Goal: Information Seeking & Learning: Learn about a topic

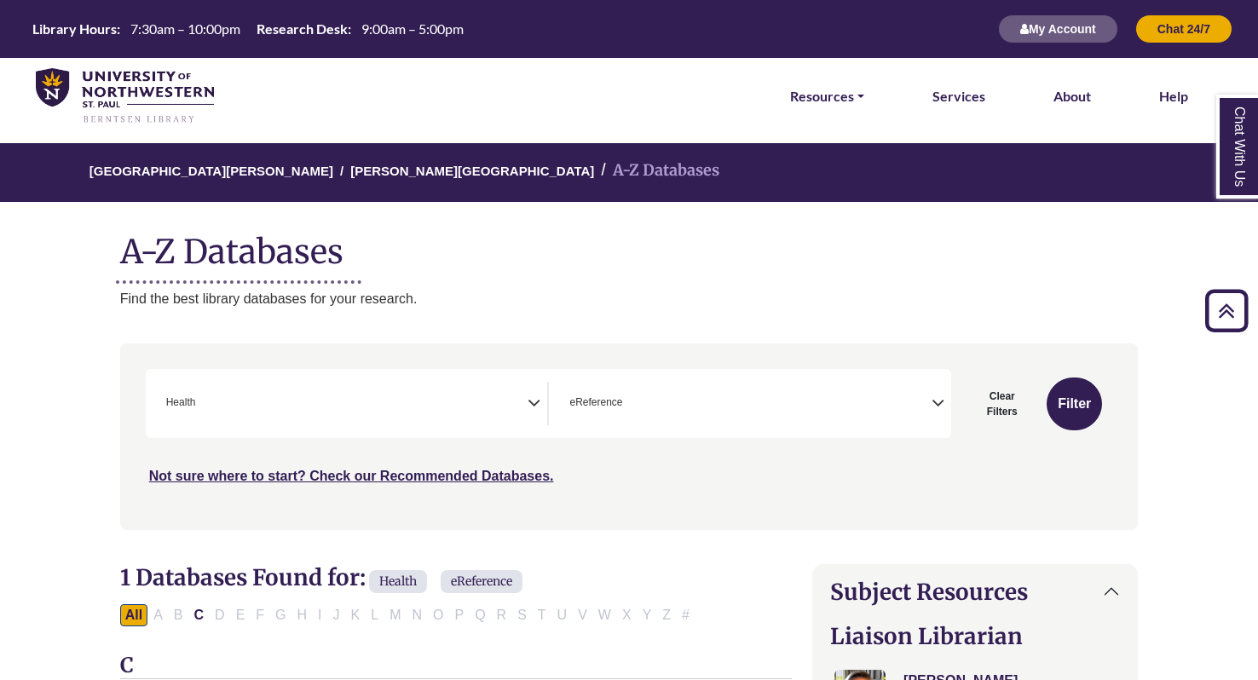
select select "*****"
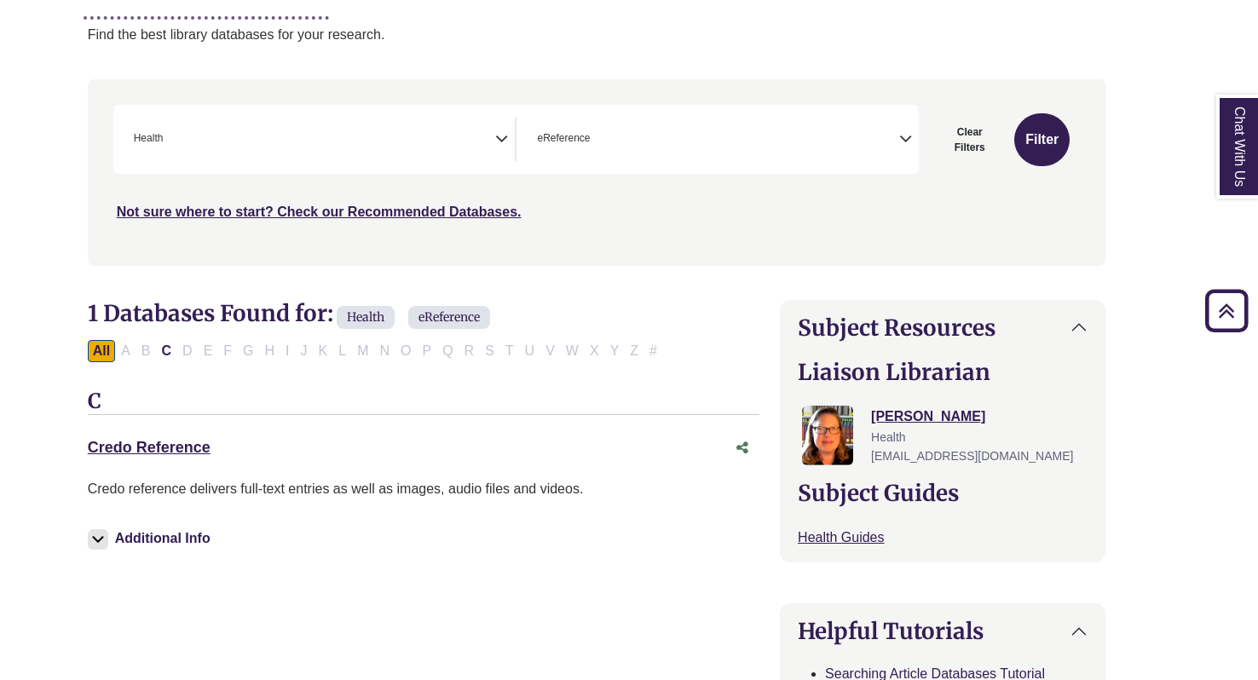
scroll to position [352, 0]
click at [179, 436] on div "Credo Reference This link opens in a new window" at bounding box center [407, 448] width 638 height 25
click at [110, 439] on link "Credo Reference This link opens in a new window" at bounding box center [149, 447] width 123 height 17
click at [125, 446] on link "Credo Reference This link opens in a new window" at bounding box center [149, 447] width 123 height 17
click at [159, 439] on link "Credo Reference This link opens in a new window" at bounding box center [149, 447] width 123 height 17
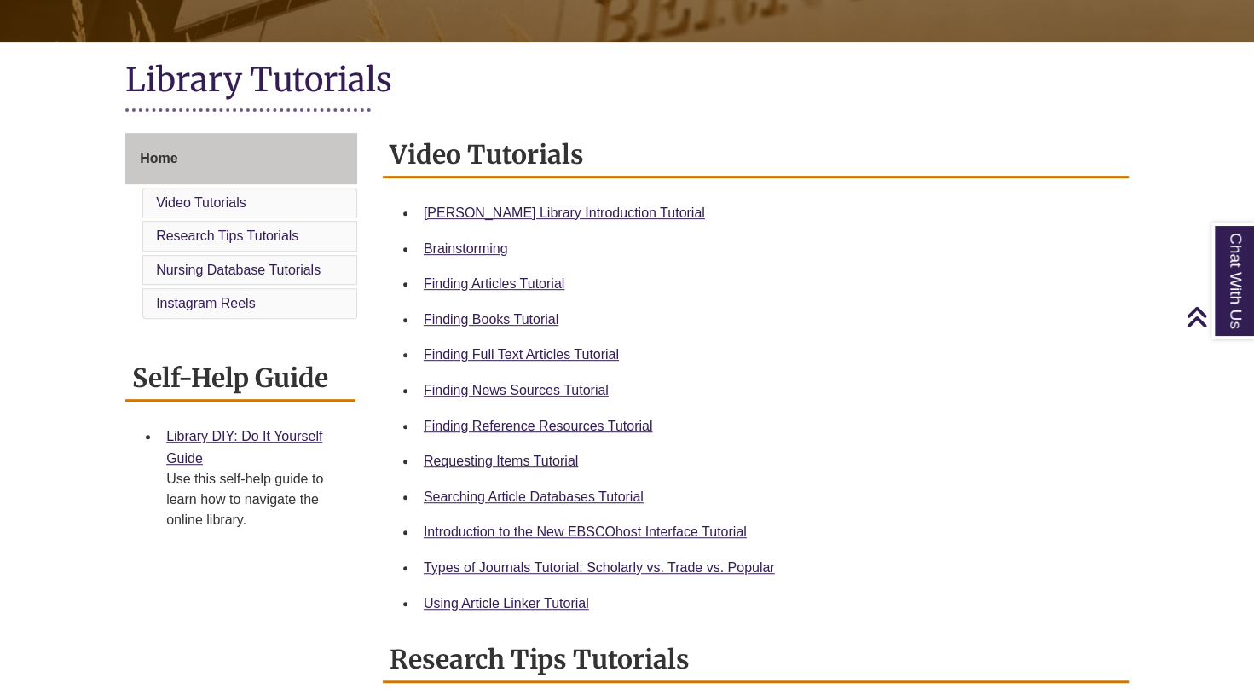
scroll to position [349, 0]
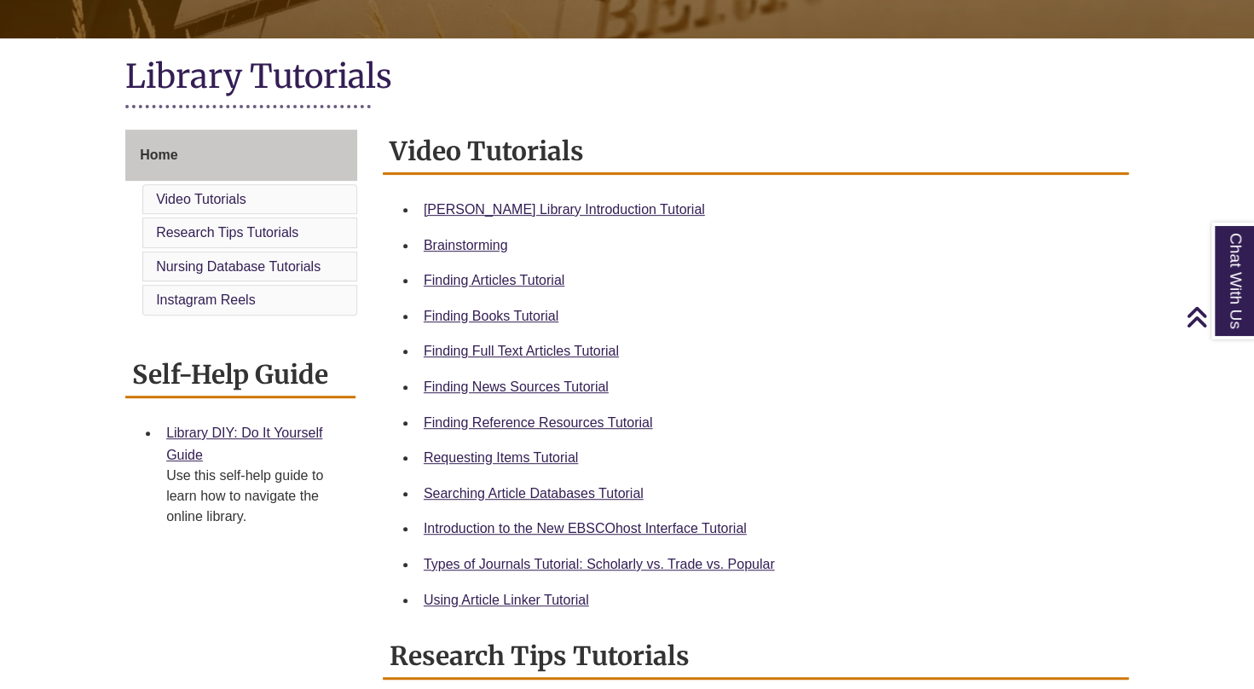
click at [563, 413] on div "Finding Reference Resources Tutorial" at bounding box center [769, 423] width 691 height 22
click at [574, 417] on link "Finding Reference Resources Tutorial" at bounding box center [538, 422] width 229 height 14
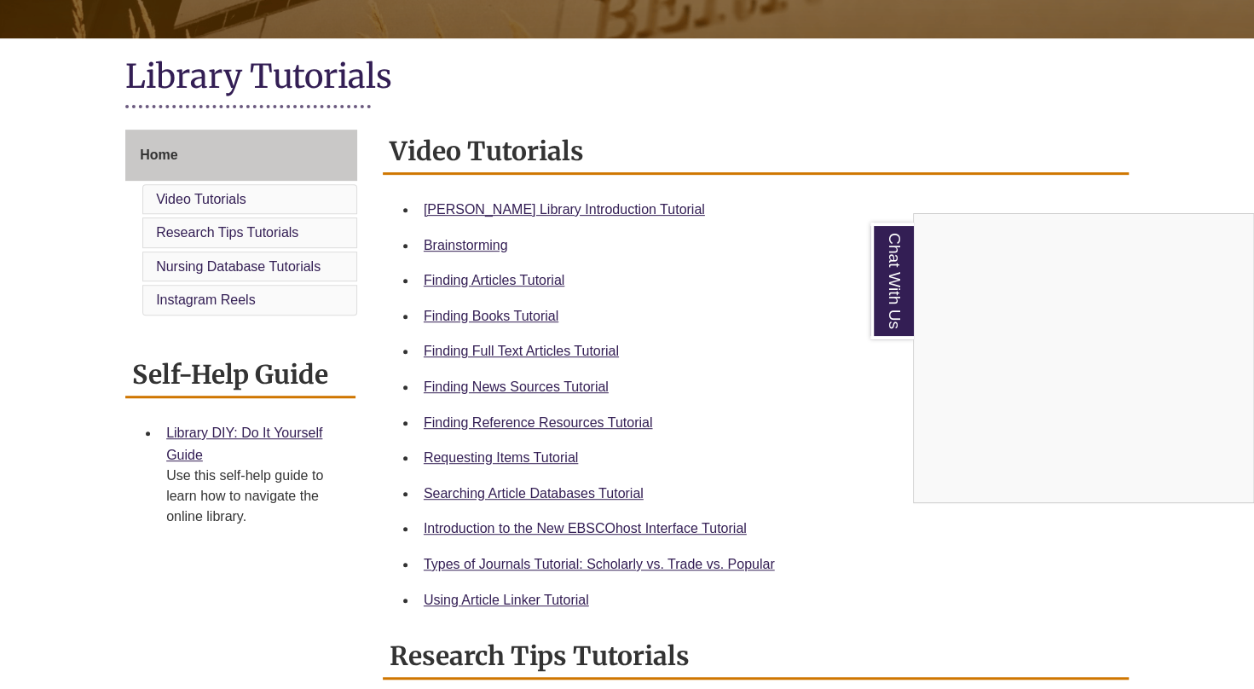
click at [661, 261] on div "Chat With Us" at bounding box center [627, 344] width 1254 height 689
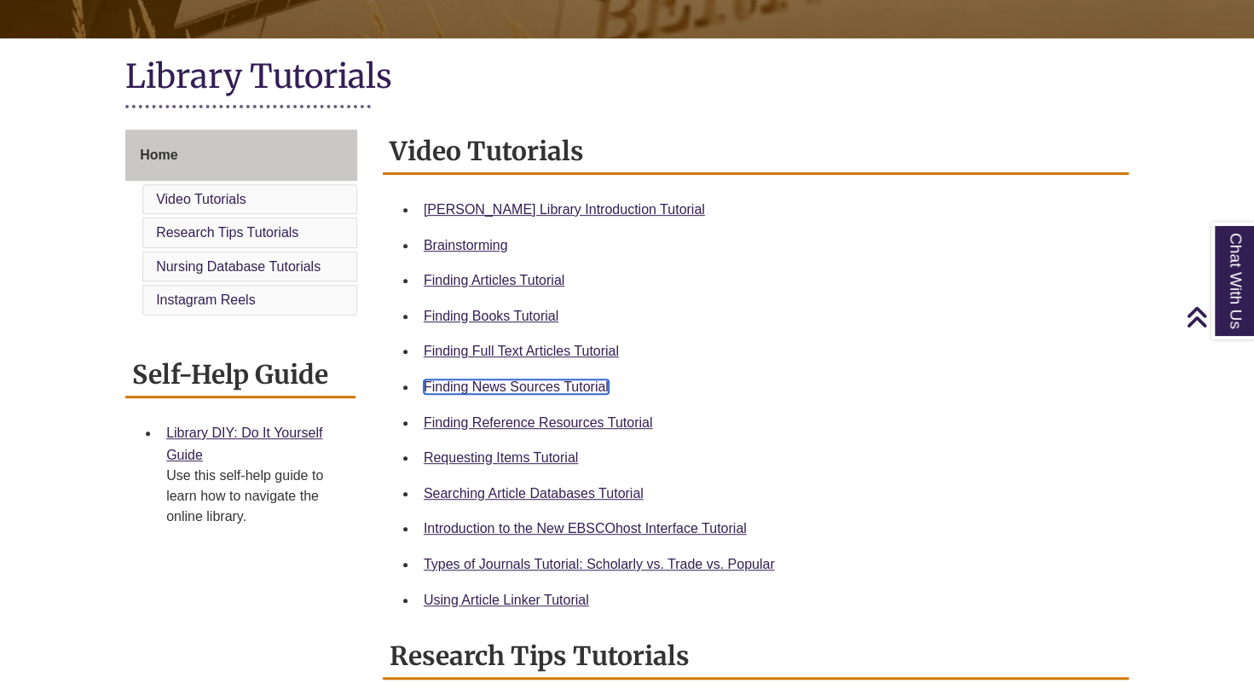
click at [586, 384] on link "Finding News Sources Tutorial" at bounding box center [516, 386] width 185 height 14
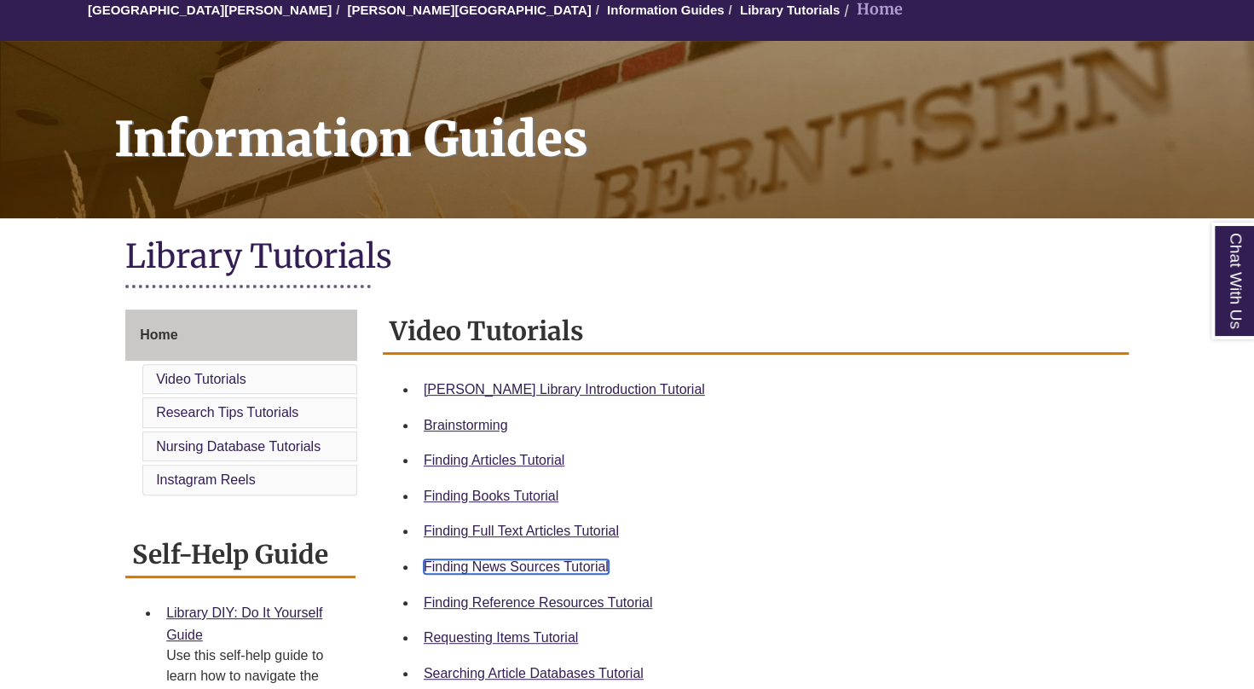
scroll to position [0, 0]
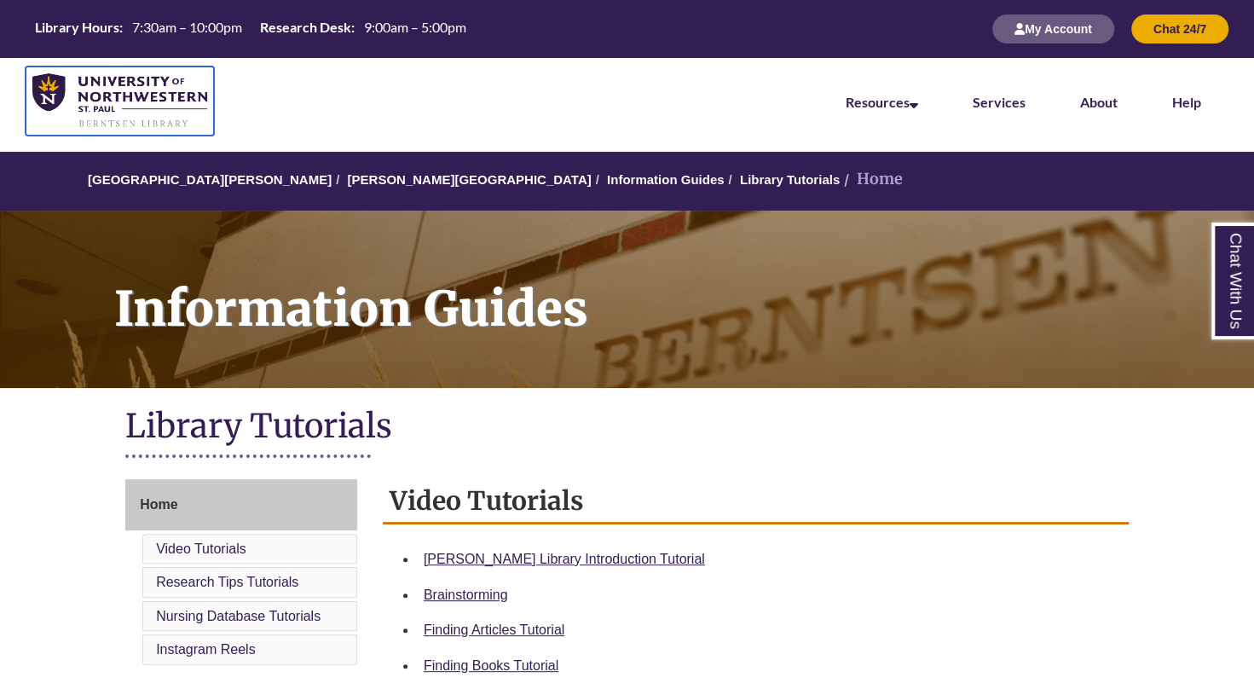
click at [43, 101] on img at bounding box center [119, 100] width 175 height 55
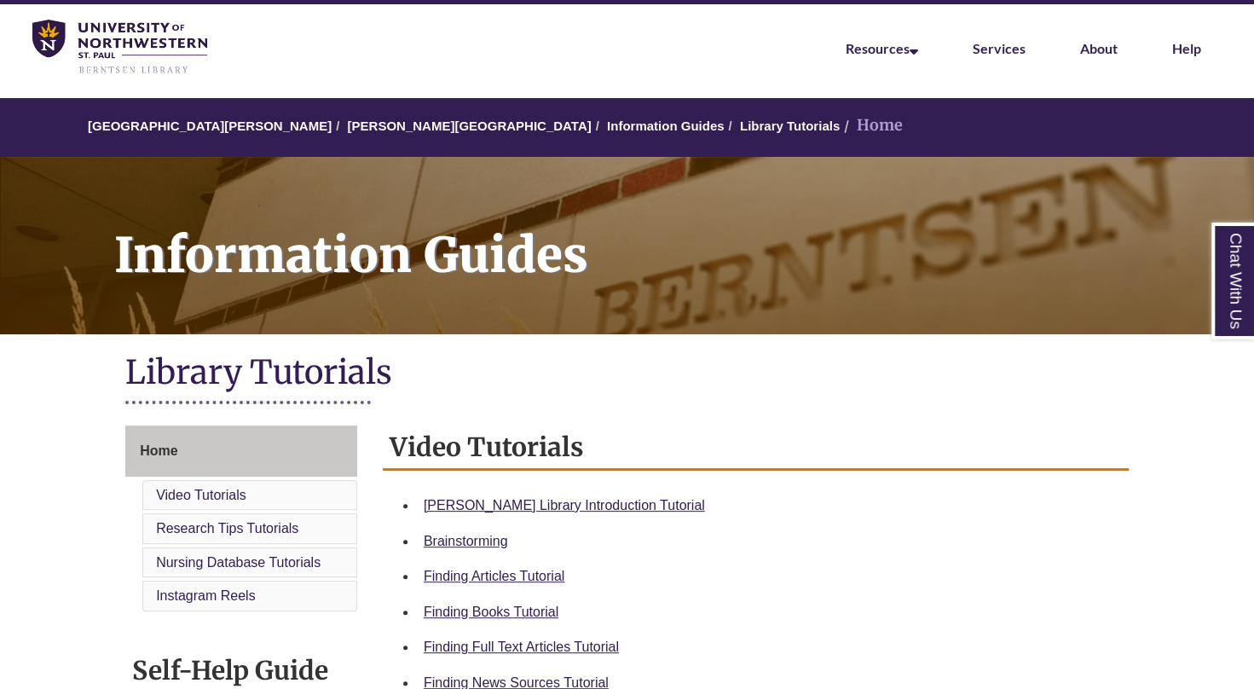
scroll to position [52, 0]
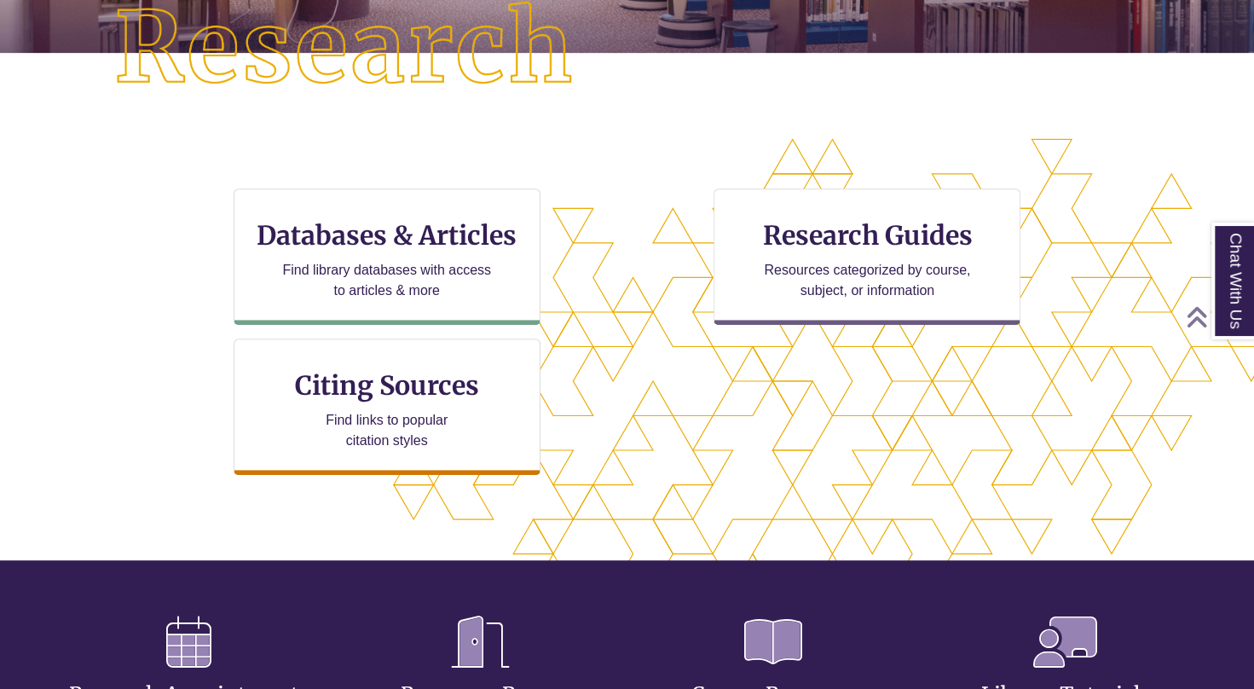
scroll to position [444, 0]
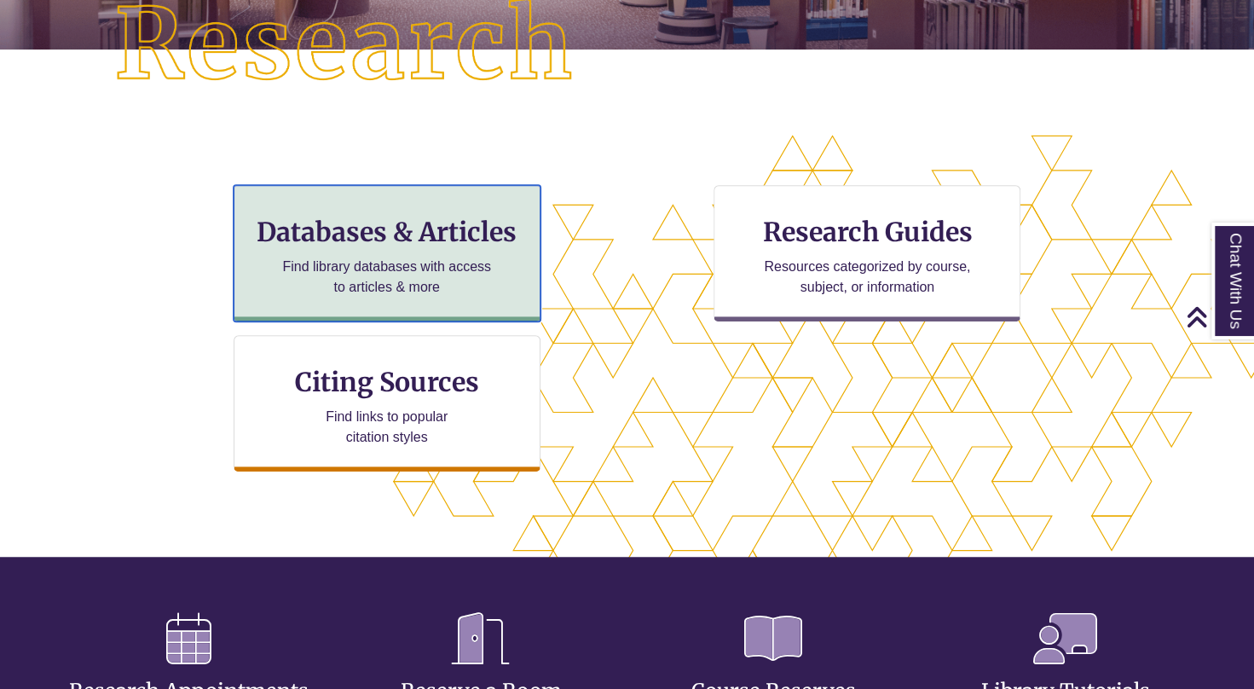
click at [471, 259] on p "Find library databases with access to articles & more" at bounding box center [386, 277] width 222 height 41
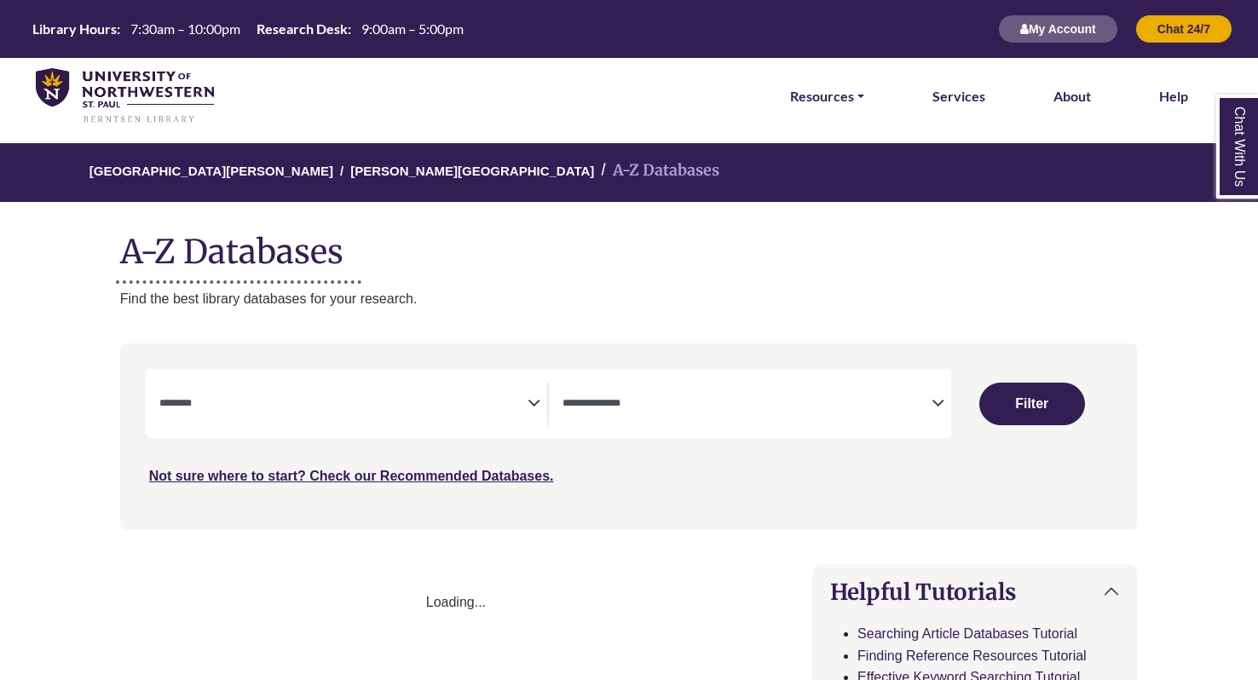
select select "Database Subject Filter"
select select "Database Types Filter"
select select "Database Subject Filter"
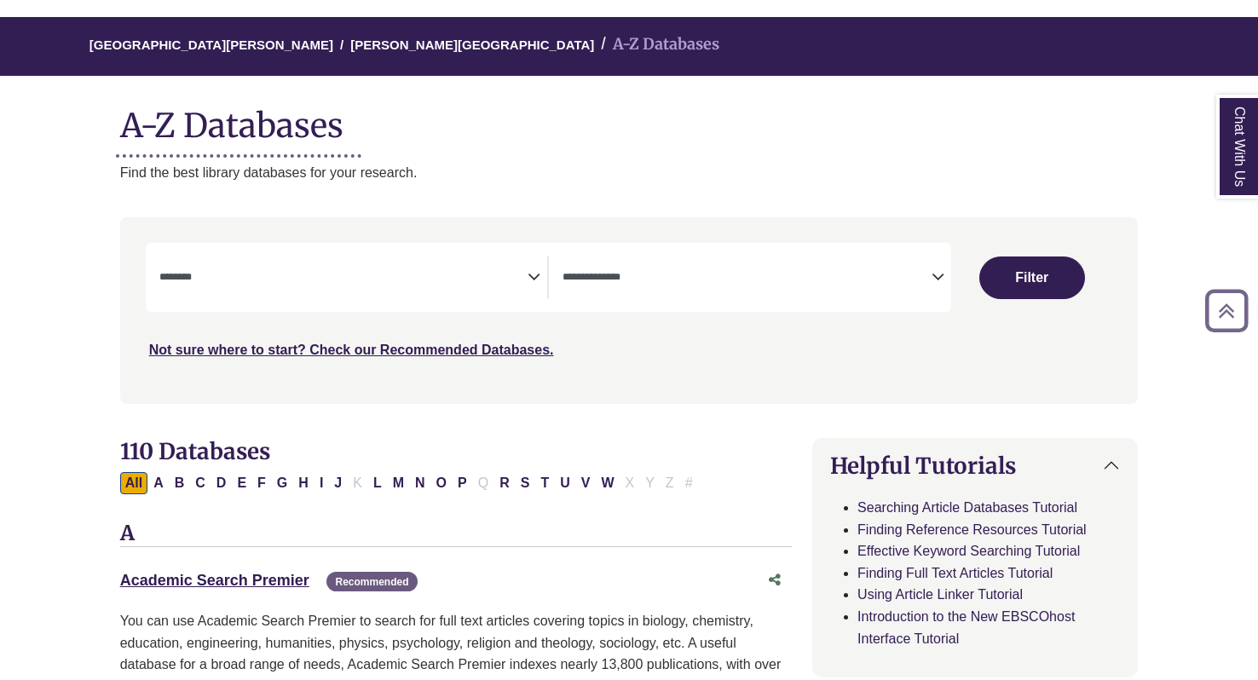
scroll to position [125, 0]
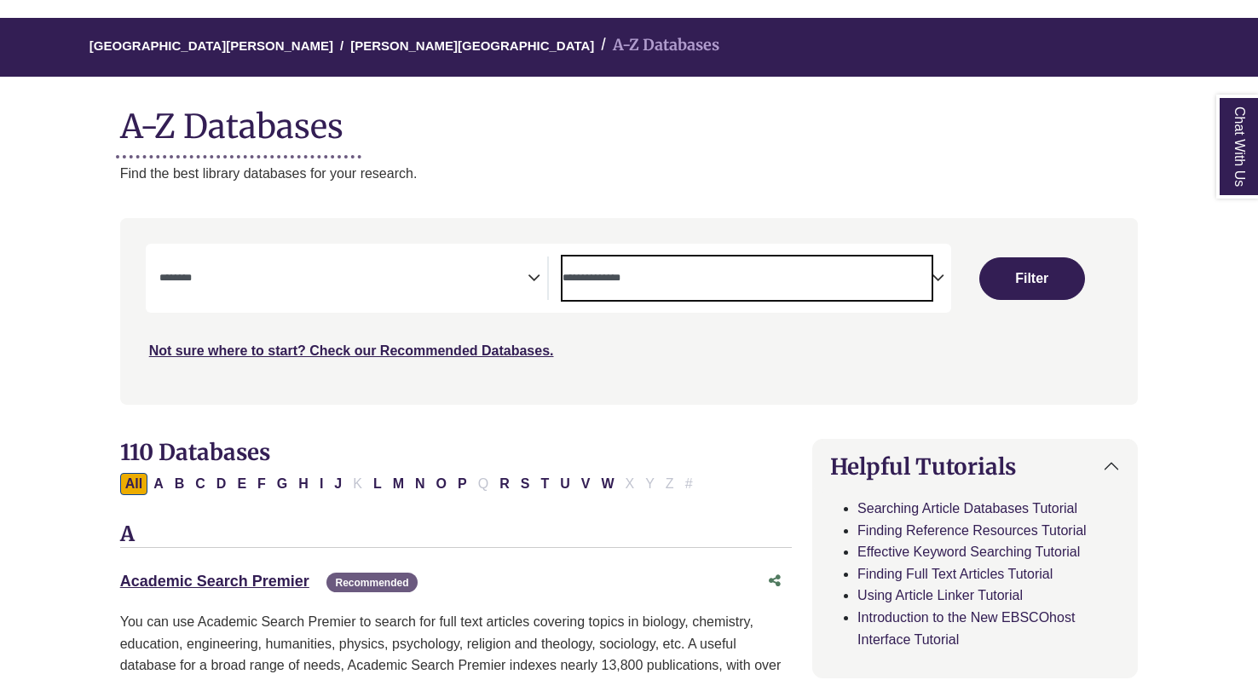
click at [691, 269] on span "Search filters" at bounding box center [747, 276] width 369 height 14
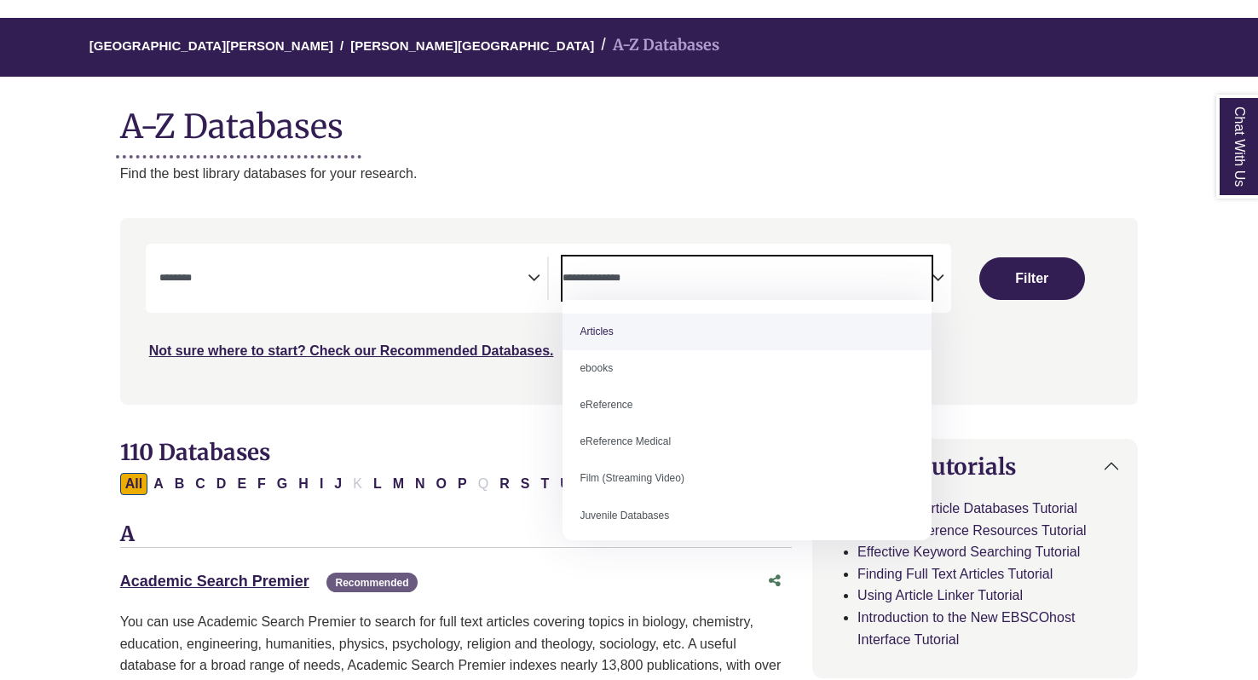
select select "*****"
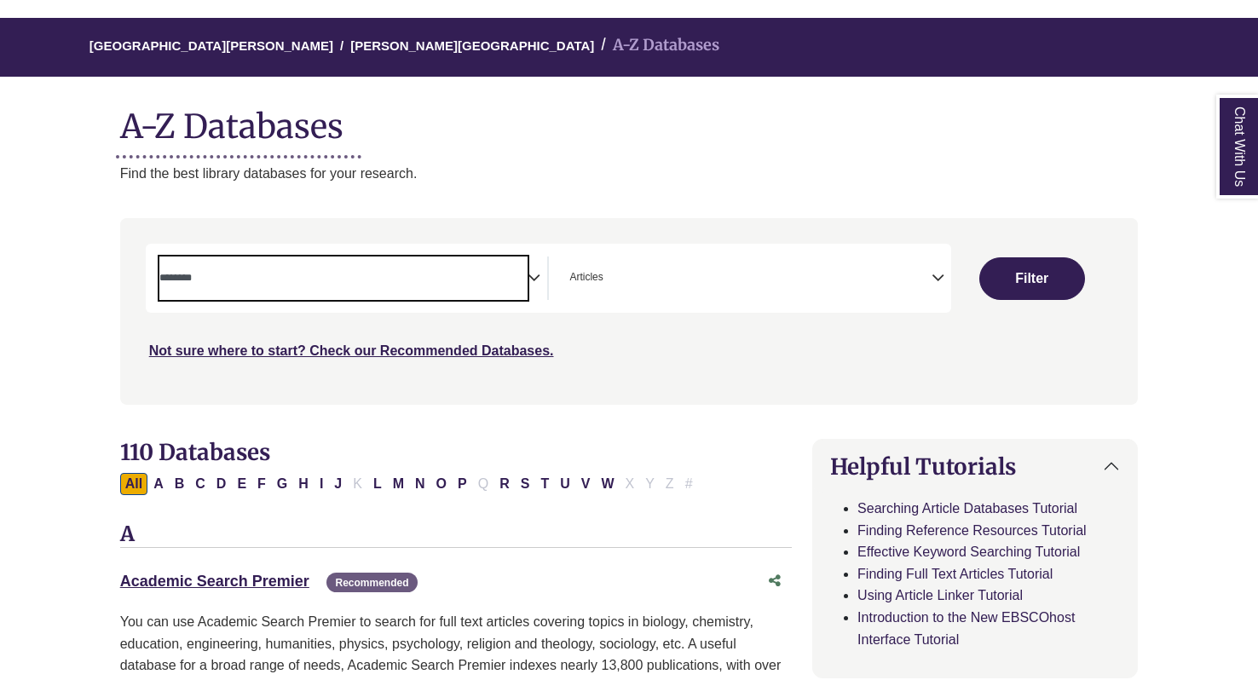
click at [456, 273] on textarea "Search" at bounding box center [343, 280] width 369 height 14
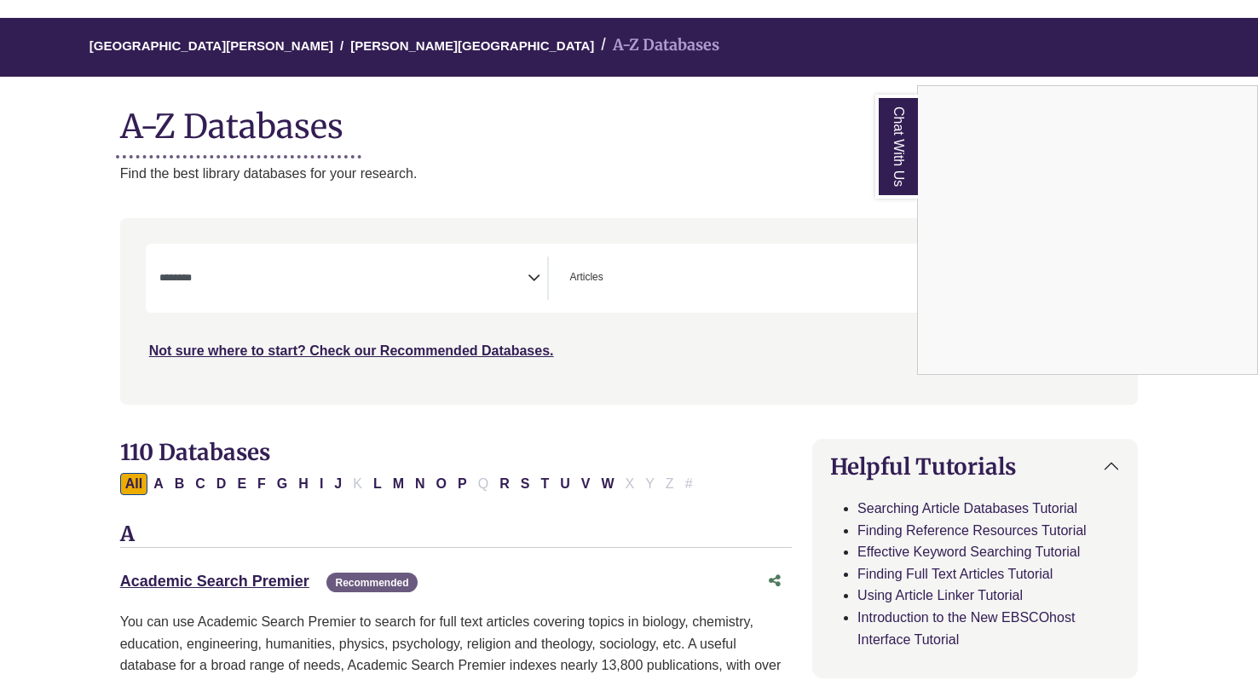
click at [392, 269] on div "Chat With Us" at bounding box center [629, 340] width 1258 height 680
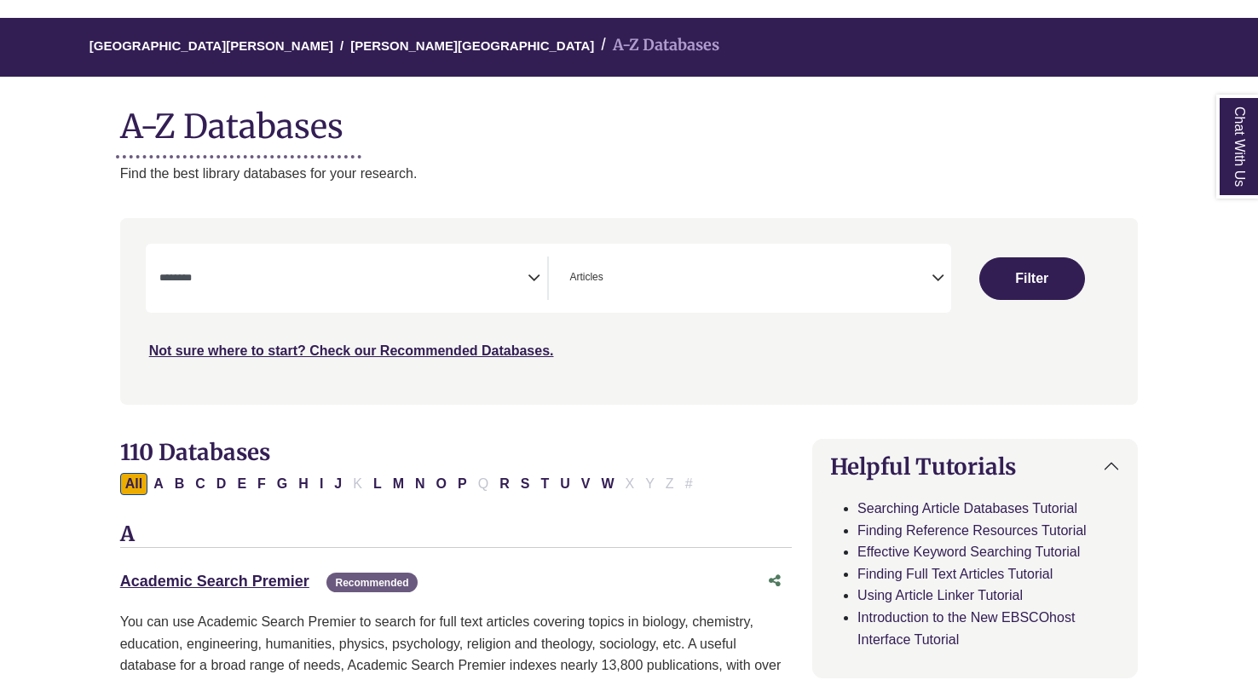
click at [382, 273] on textarea "Search" at bounding box center [343, 280] width 369 height 14
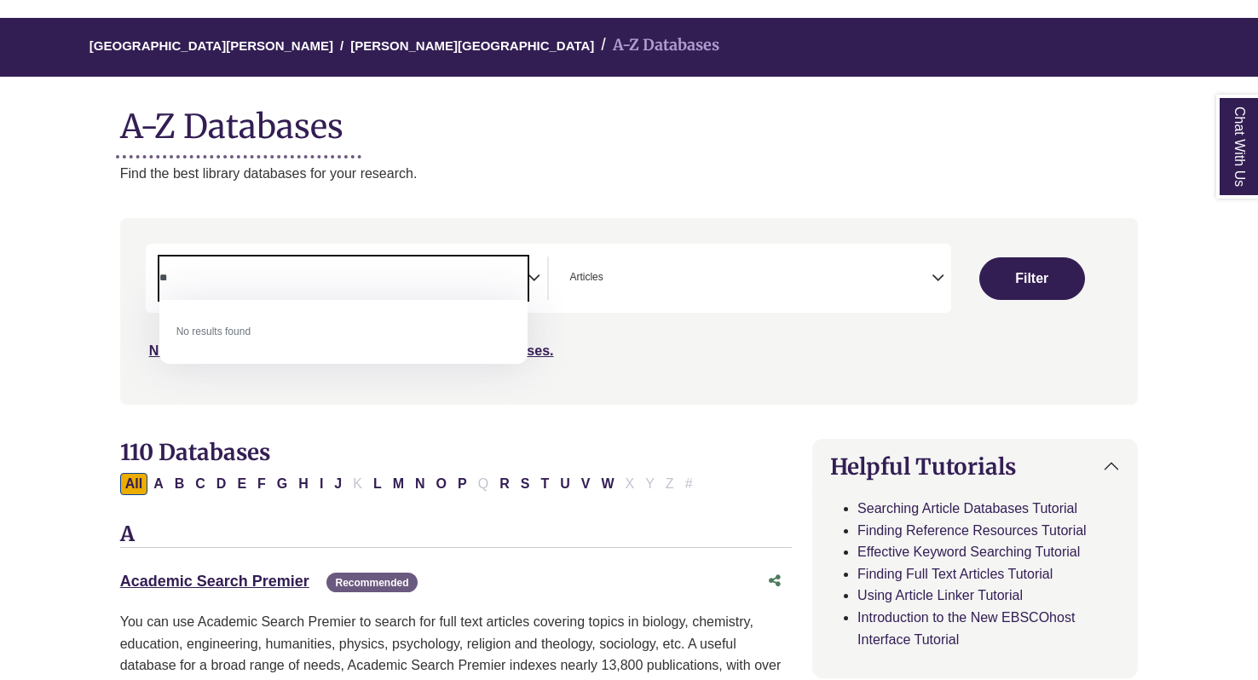
type textarea "*"
type textarea "******"
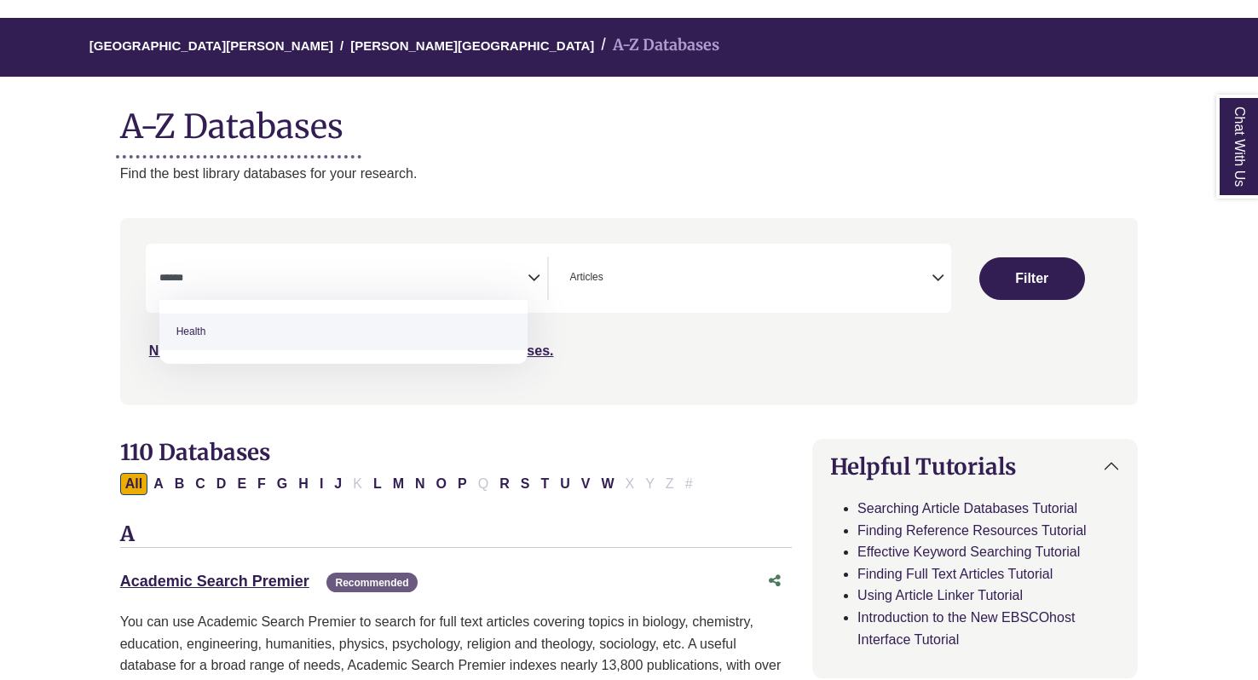
select select "*****"
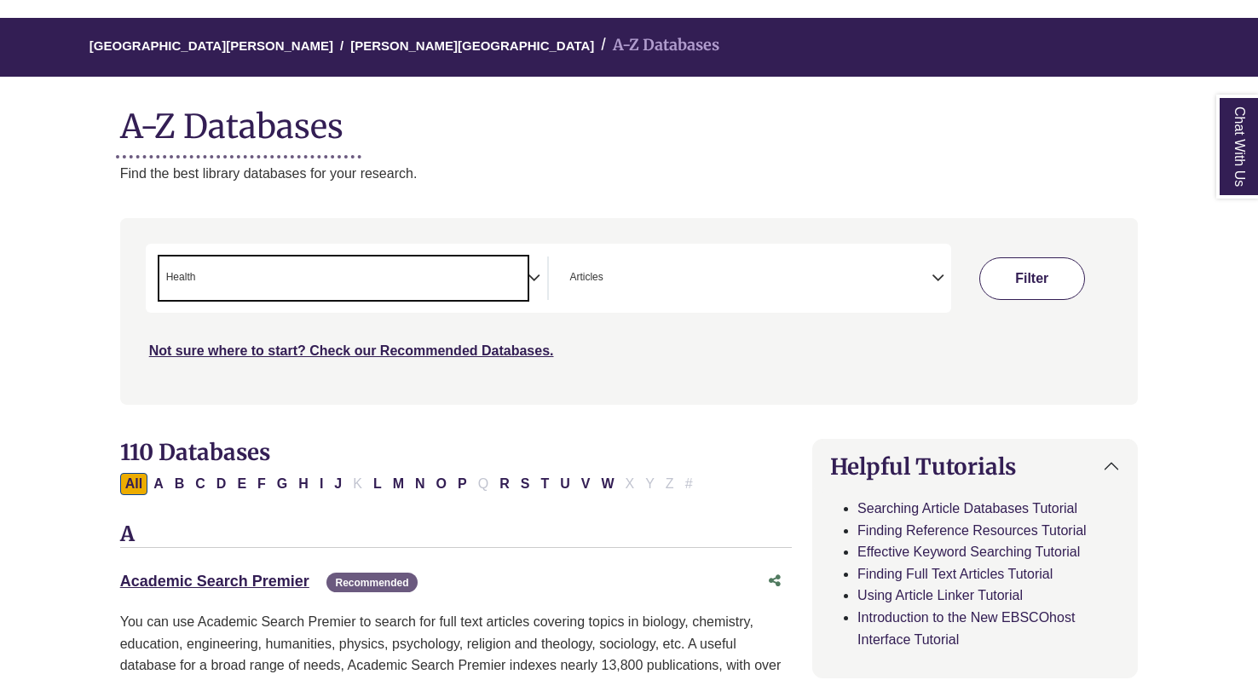
click at [992, 271] on button "Filter" at bounding box center [1032, 278] width 106 height 43
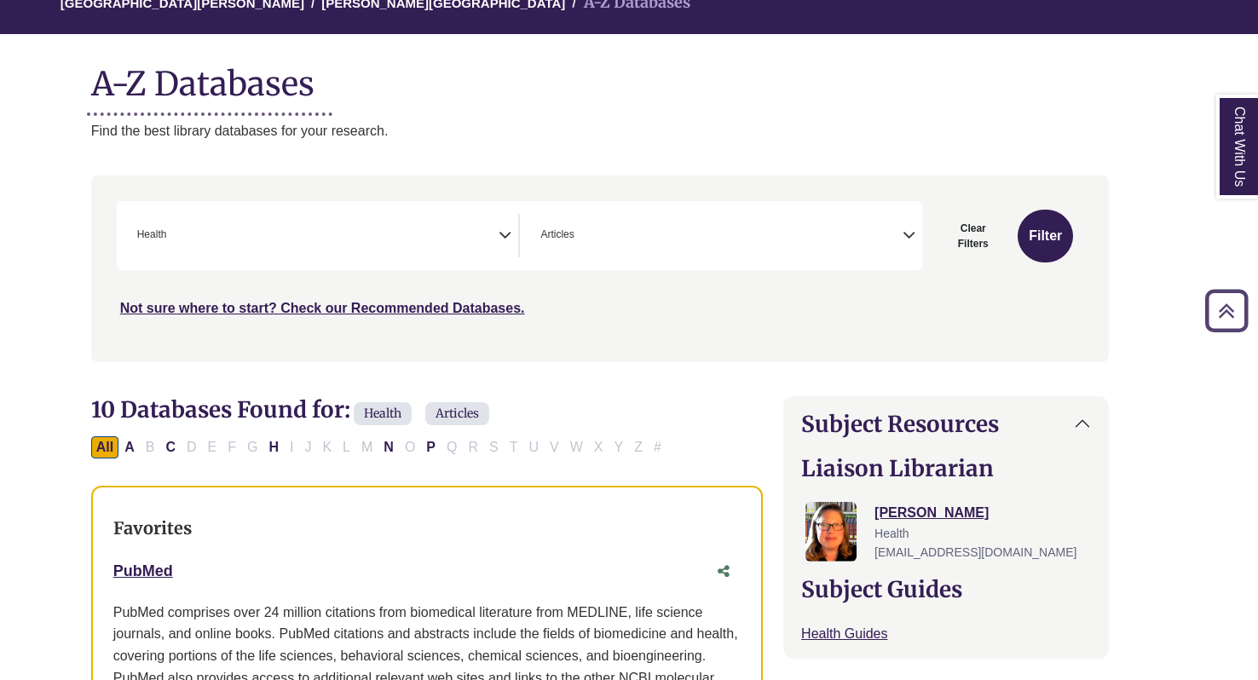
scroll to position [158, 29]
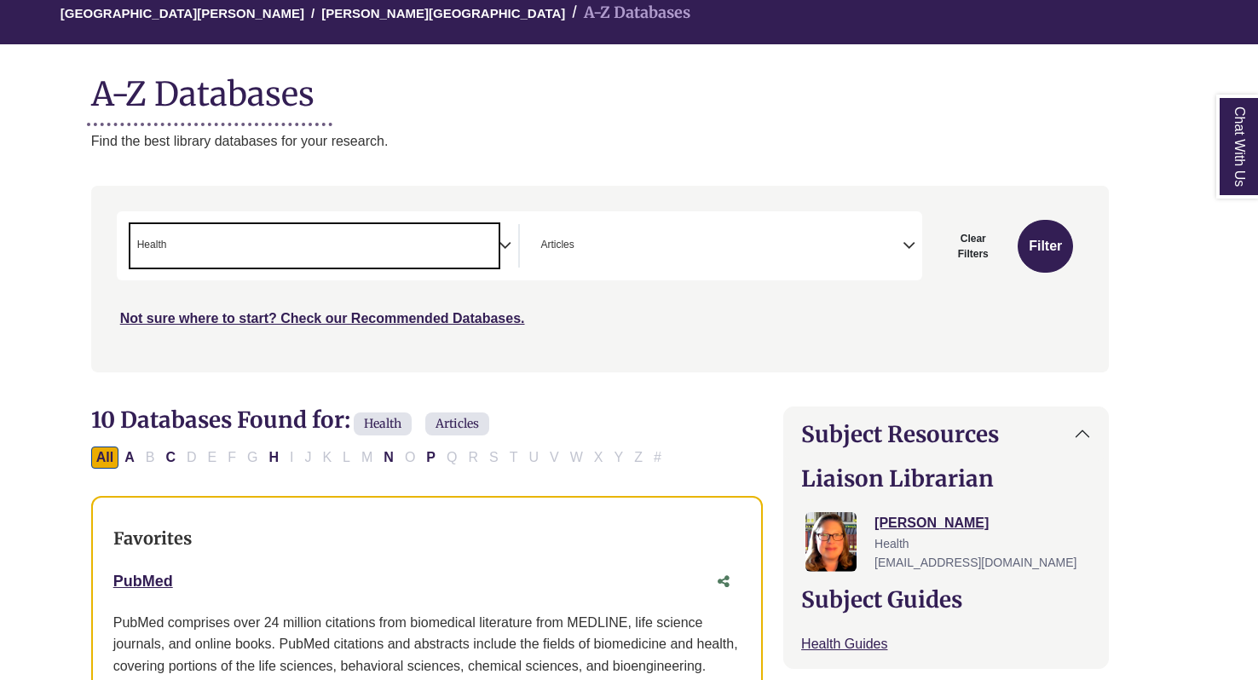
click at [241, 226] on span "× Health" at bounding box center [314, 245] width 369 height 43
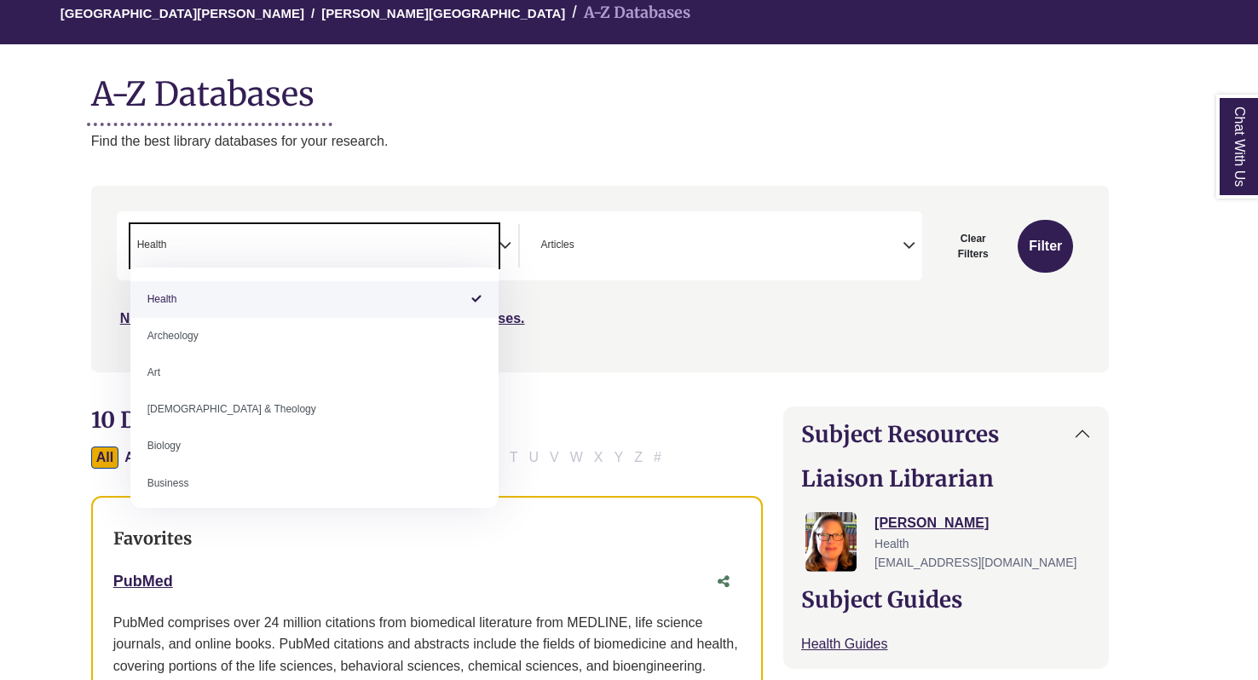
click at [241, 226] on span "× Health" at bounding box center [314, 245] width 369 height 43
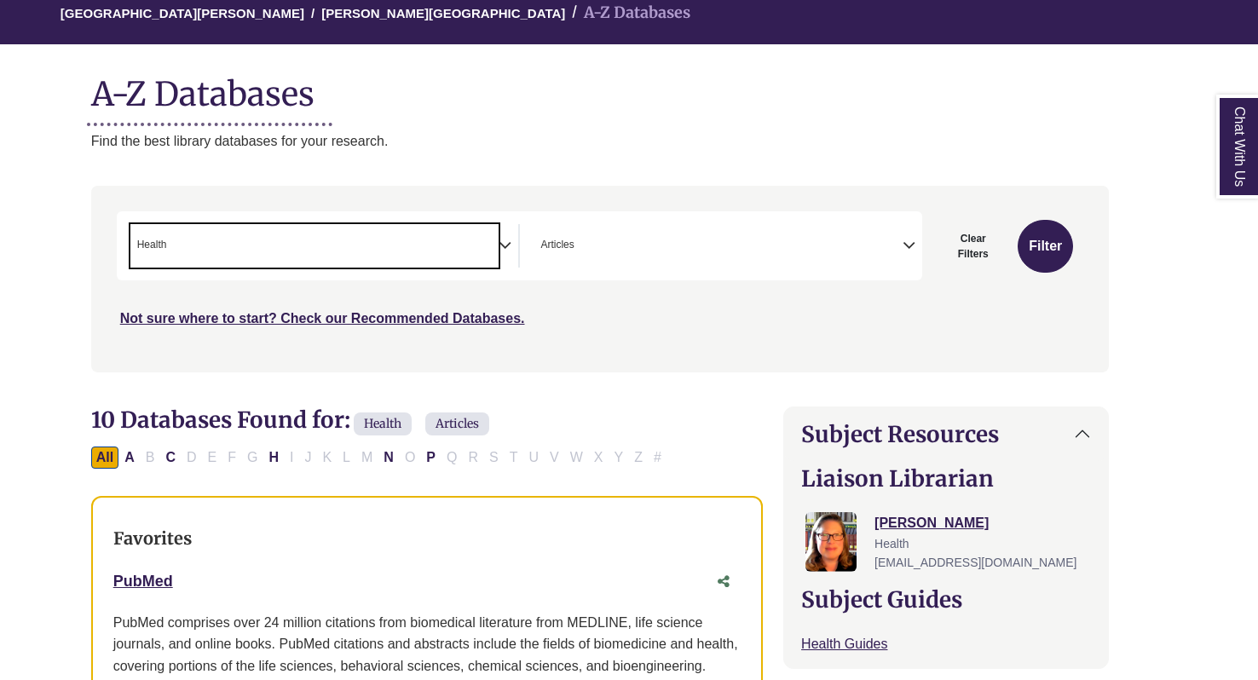
click at [241, 226] on span "× Health" at bounding box center [314, 245] width 369 height 43
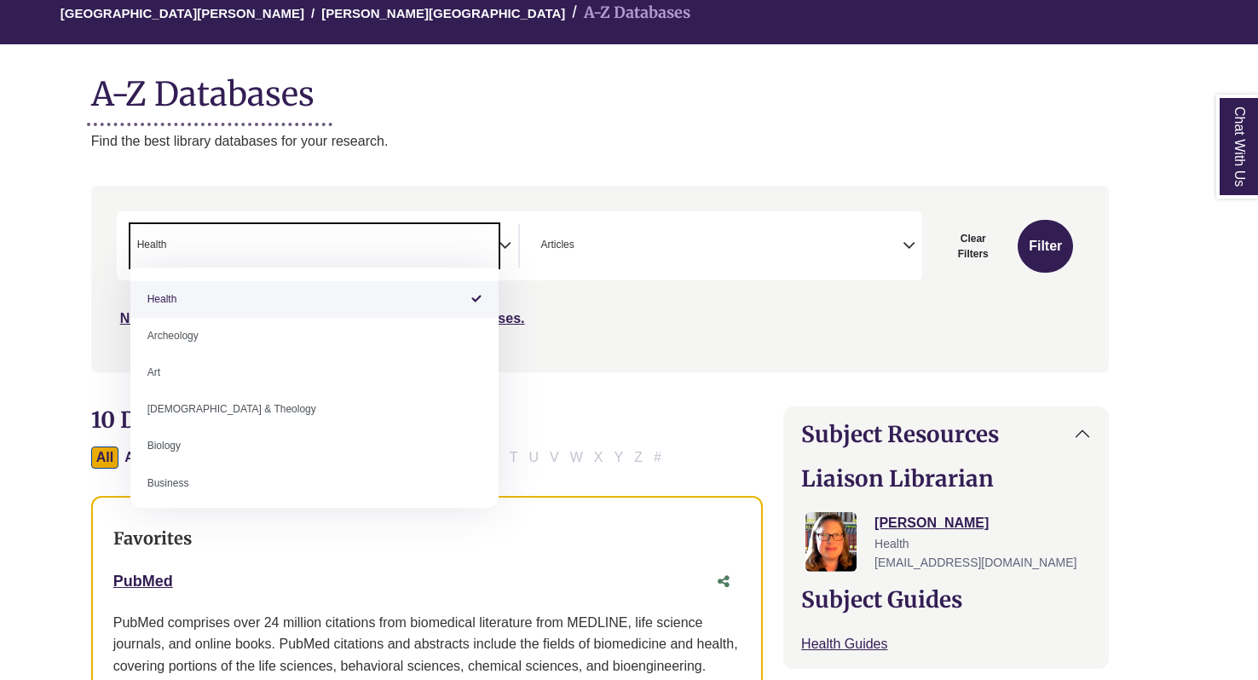
click at [232, 234] on span "× Health" at bounding box center [314, 245] width 369 height 43
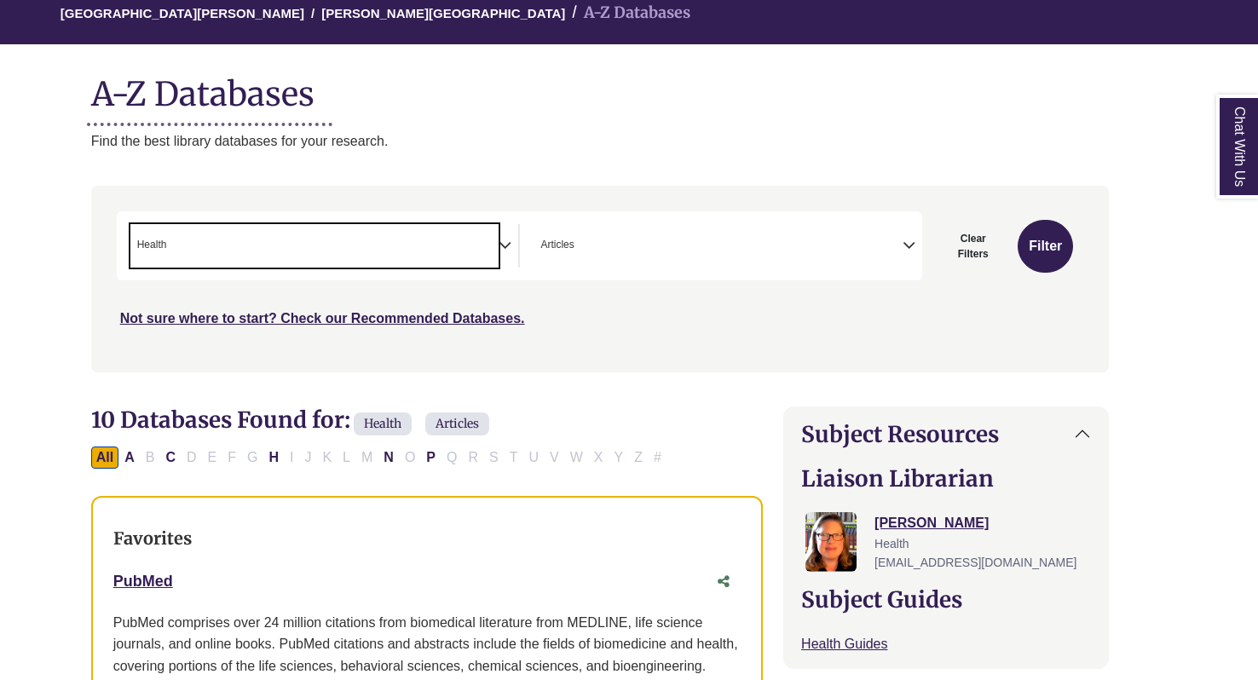
click at [232, 234] on span "× Health" at bounding box center [314, 245] width 369 height 43
click at [150, 244] on span "Health" at bounding box center [152, 245] width 30 height 16
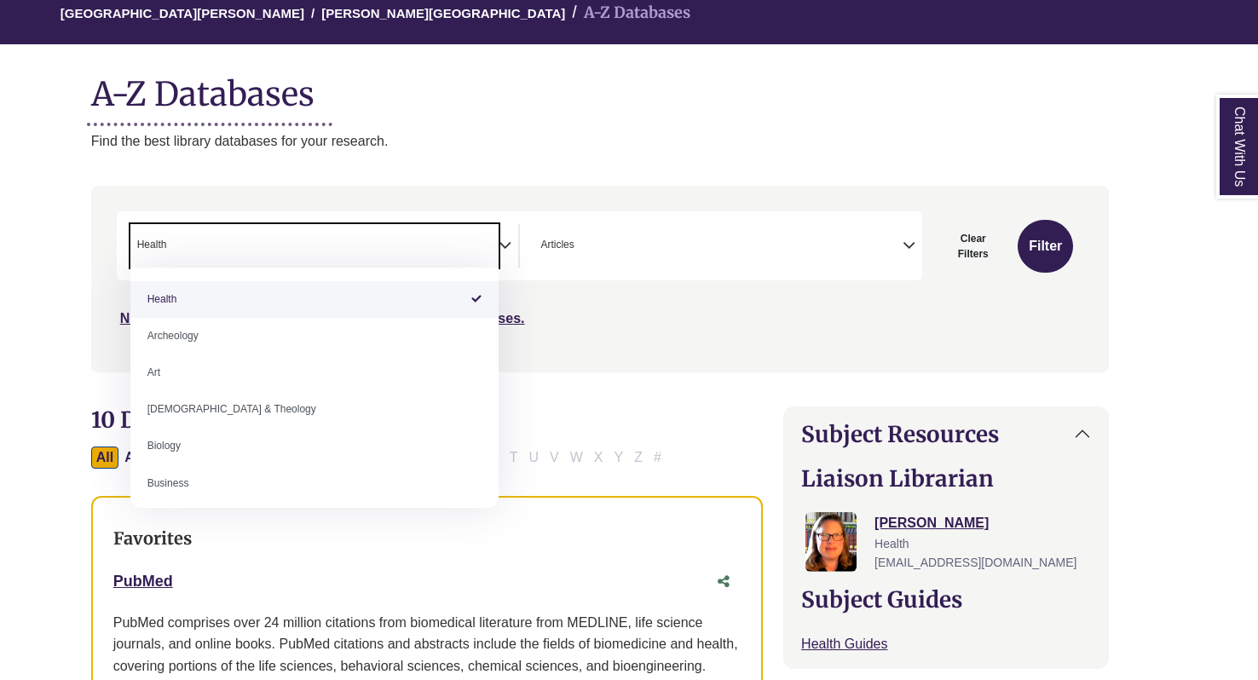
click at [150, 244] on span "Health" at bounding box center [152, 245] width 30 height 16
select select "Database Subject Filter"
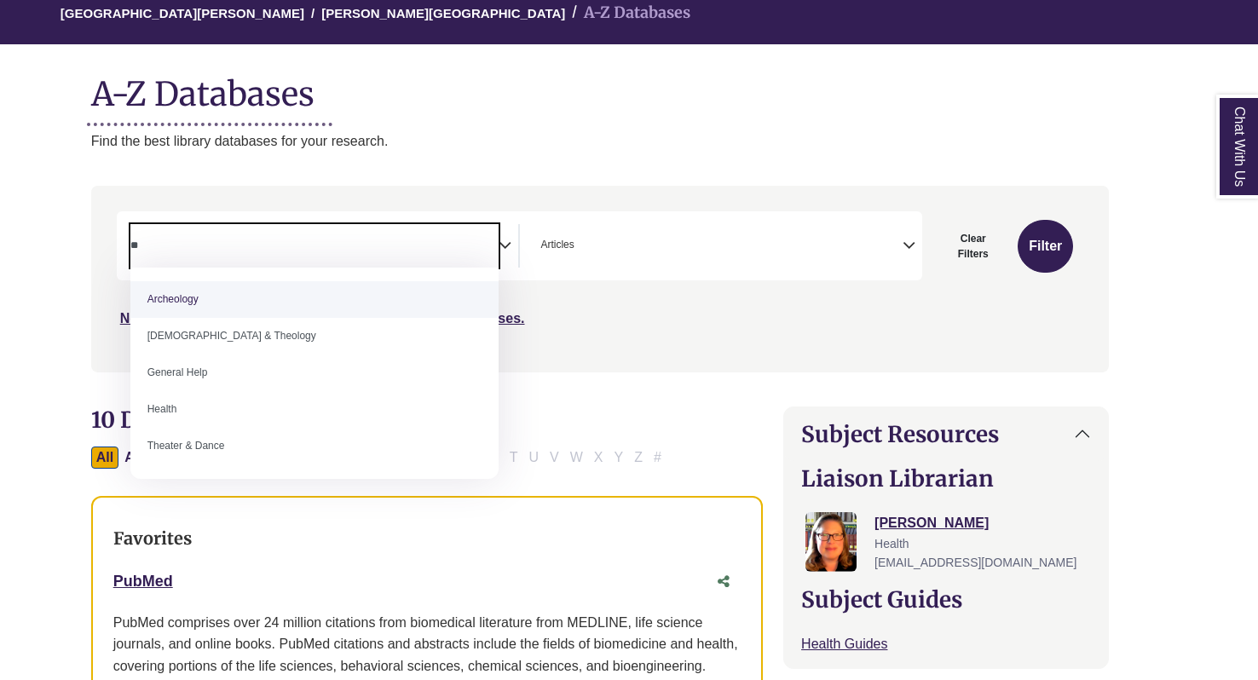
type textarea "*"
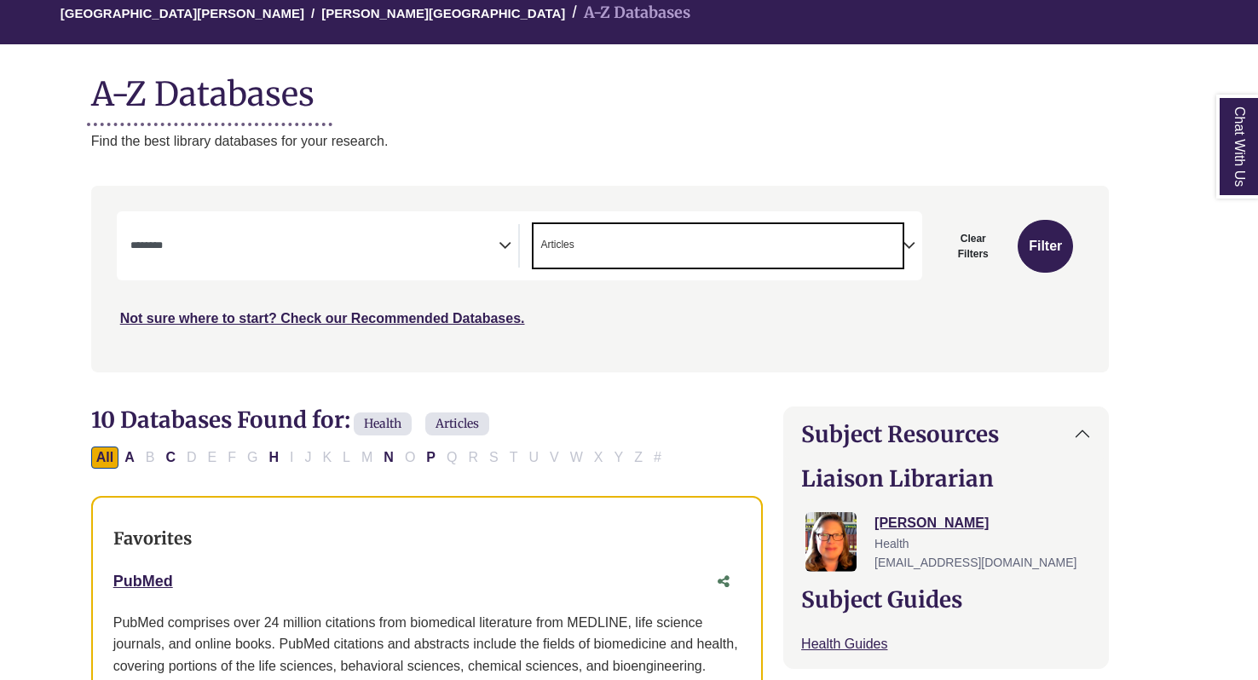
click at [661, 251] on span "× Articles" at bounding box center [718, 245] width 369 height 43
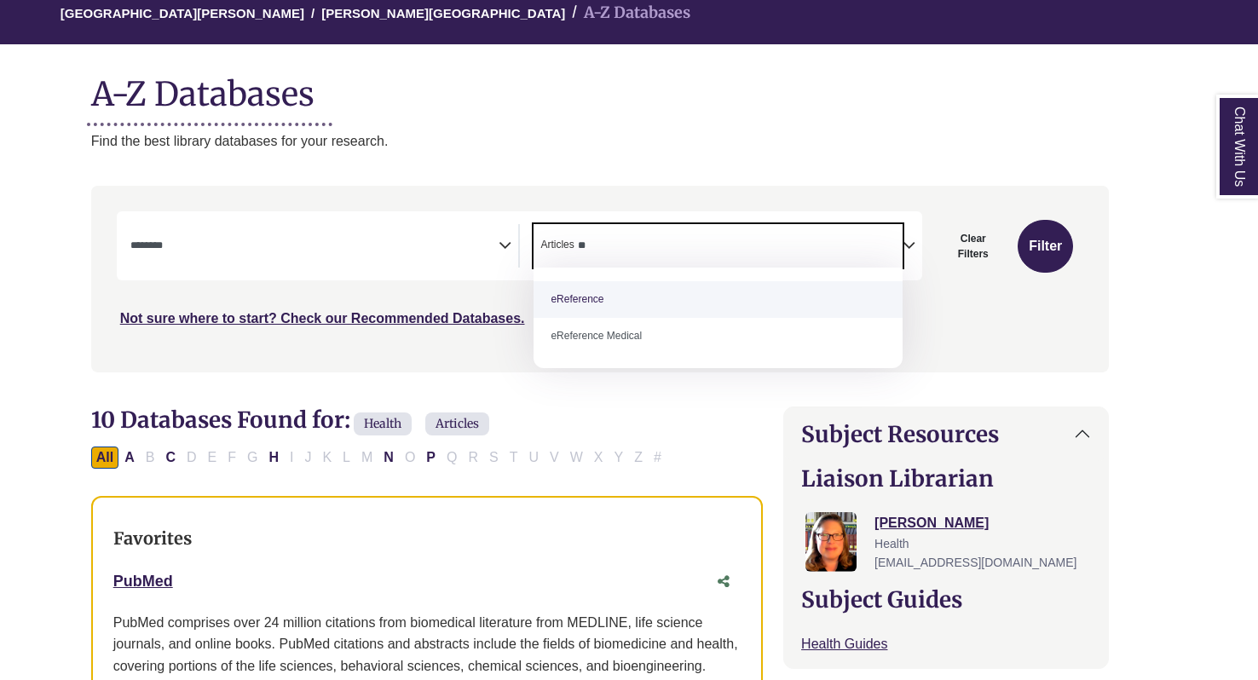
type textarea "*"
select select "Database Types Filter"
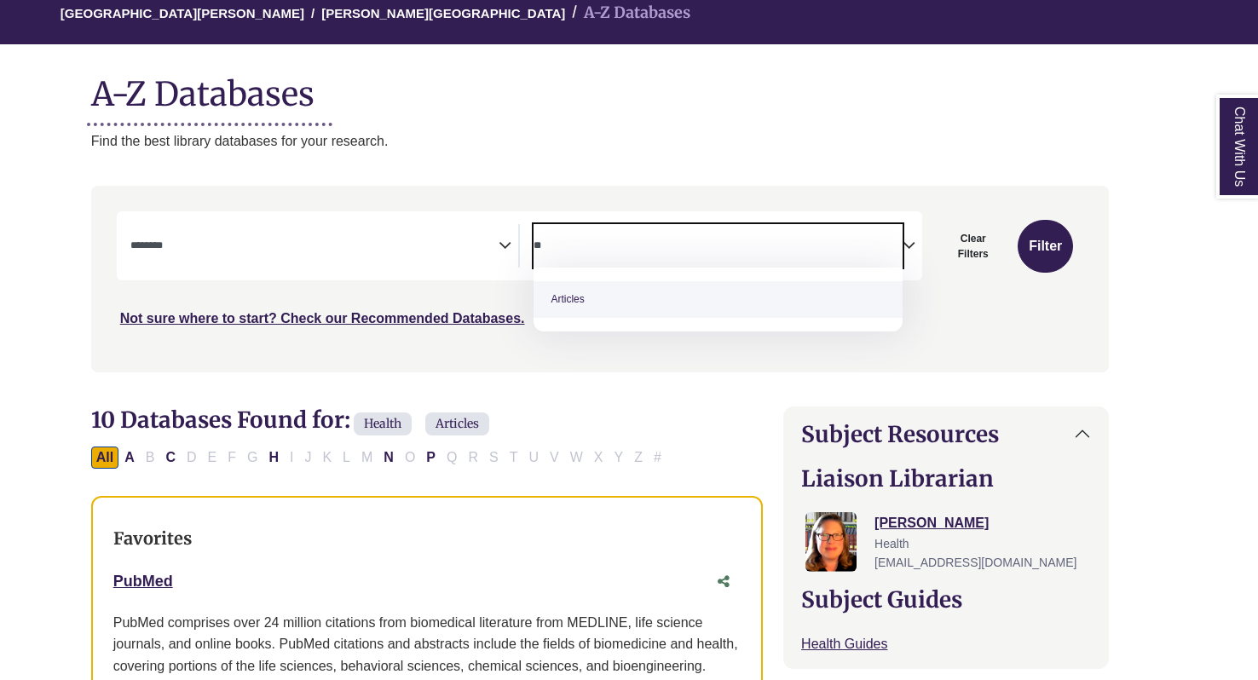
type textarea "*"
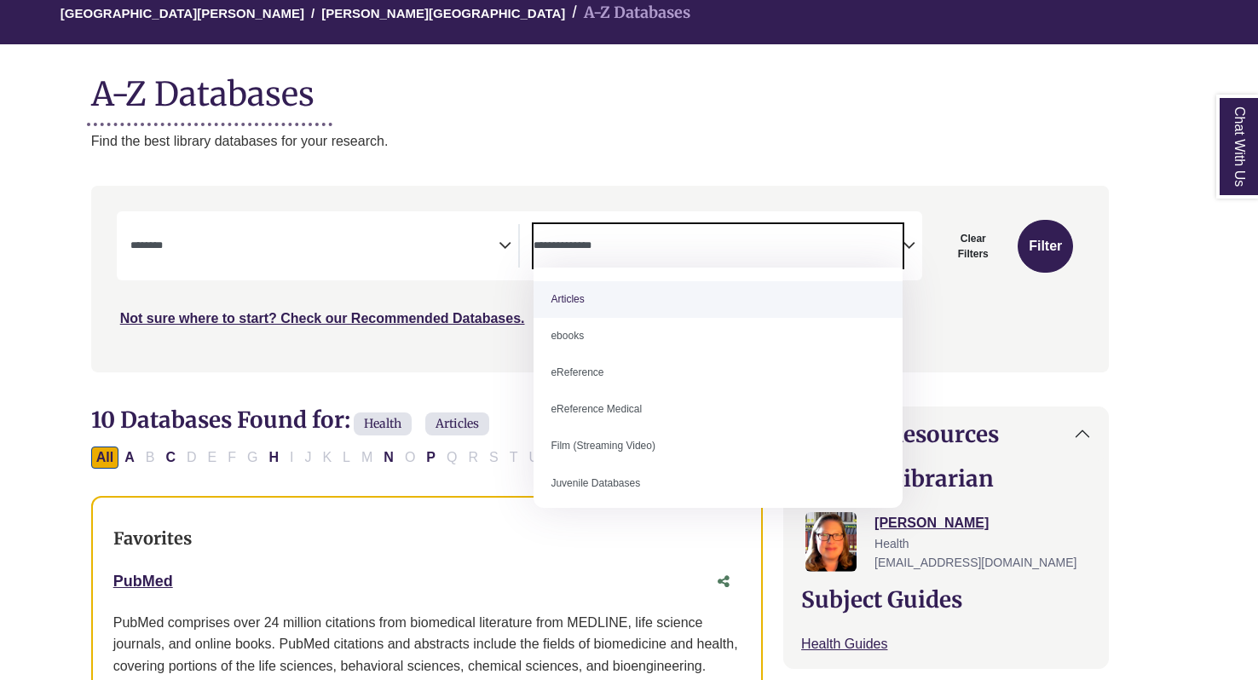
scroll to position [0, 29]
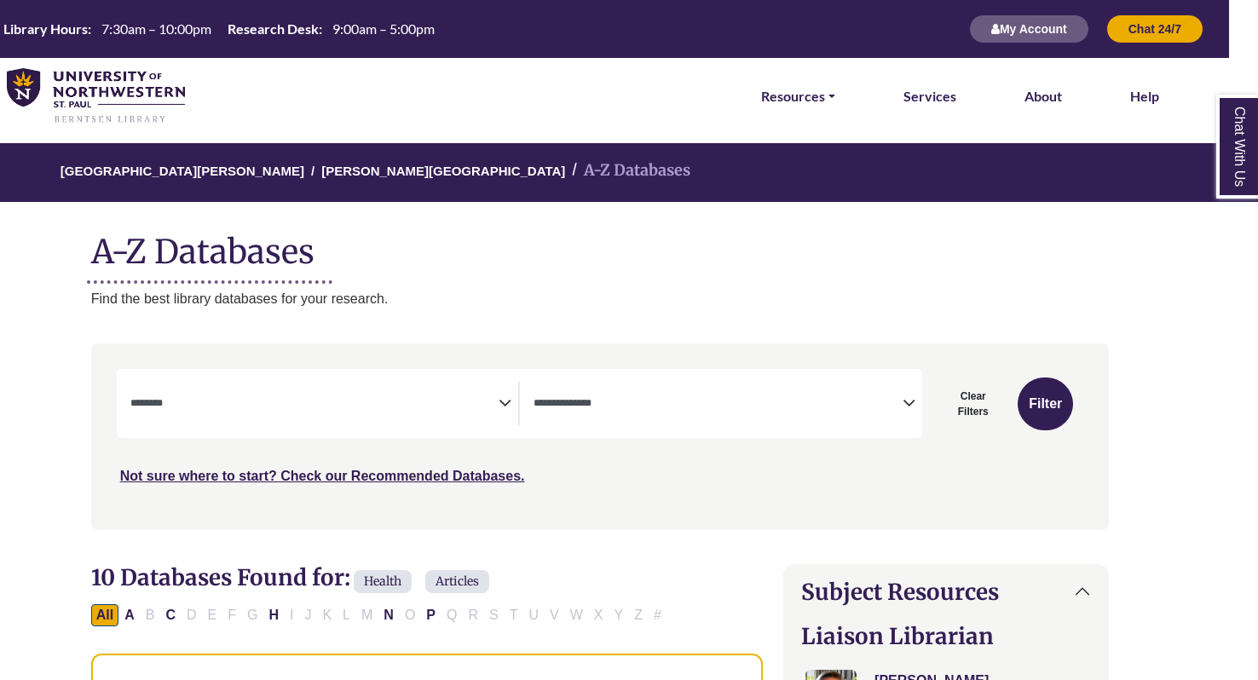
click at [77, 95] on img at bounding box center [96, 96] width 178 height 56
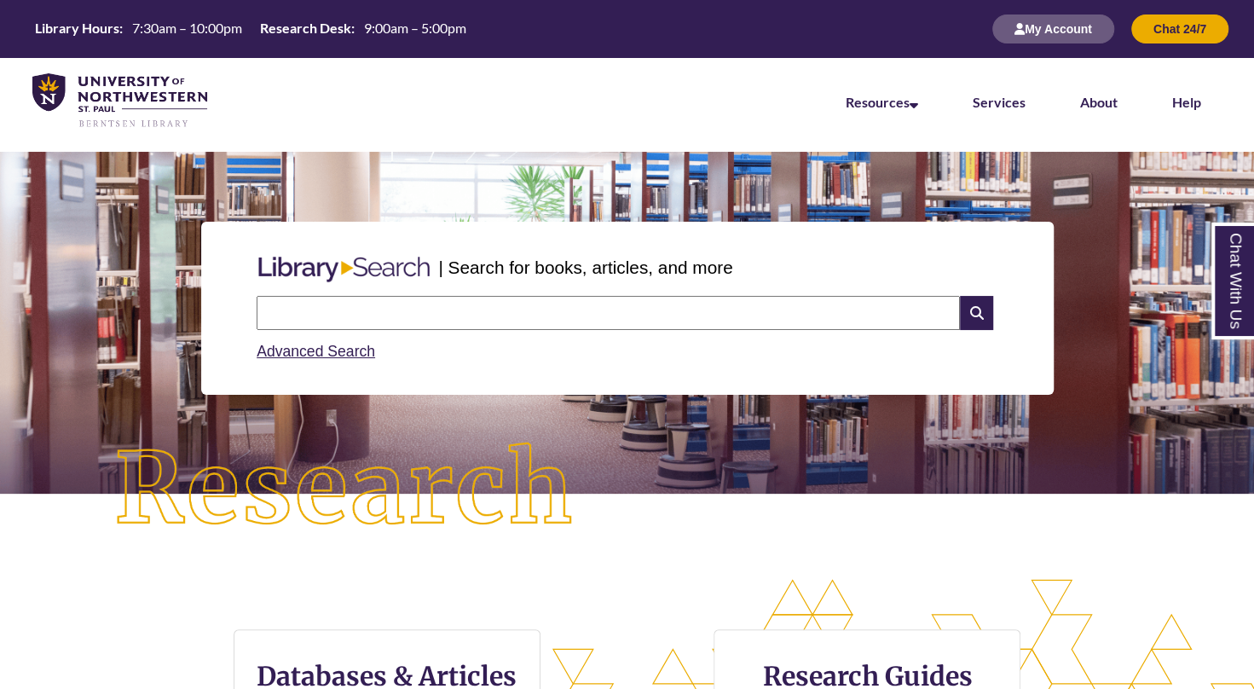
click at [317, 292] on div "Search Advanced Search" at bounding box center [627, 329] width 754 height 81
click at [317, 301] on input "text" at bounding box center [608, 313] width 703 height 34
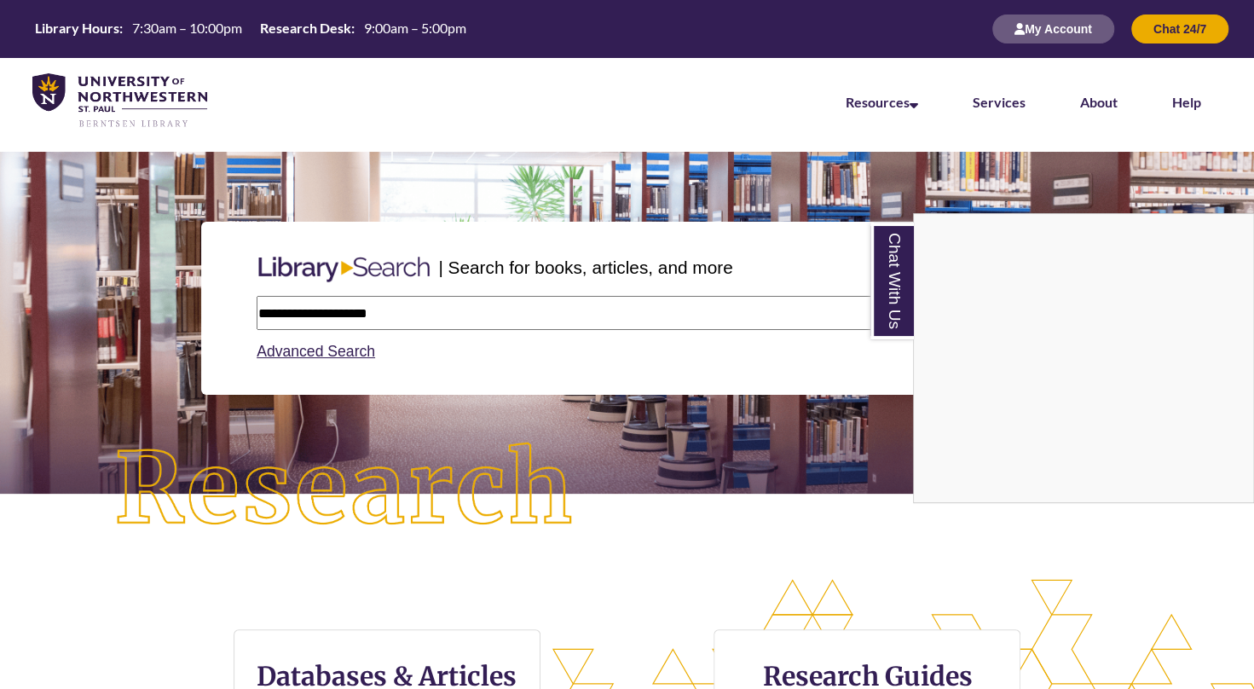
type input "**********"
